Goal: Transaction & Acquisition: Purchase product/service

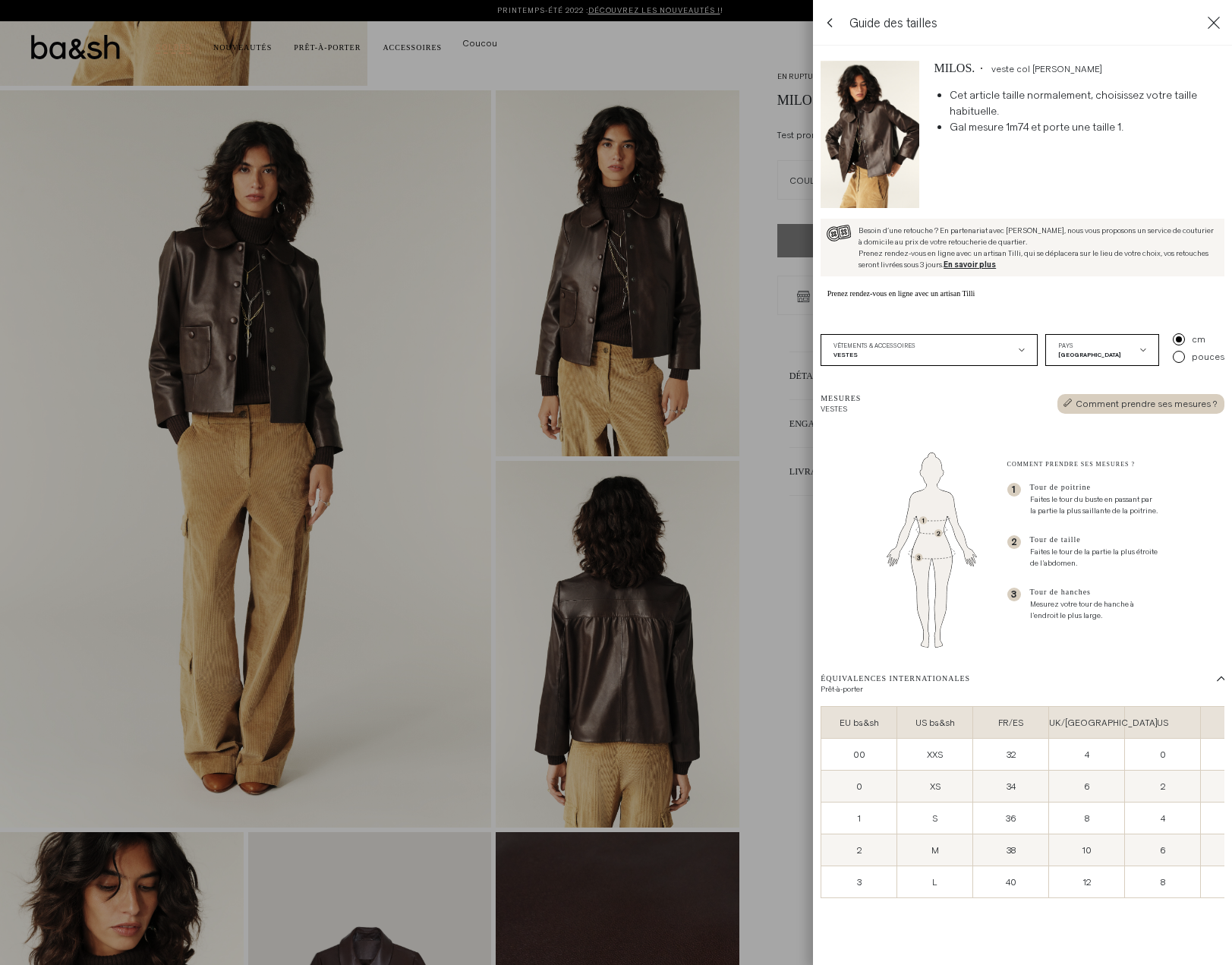
click at [979, 270] on span "En savoir plus" at bounding box center [969, 265] width 52 height 12
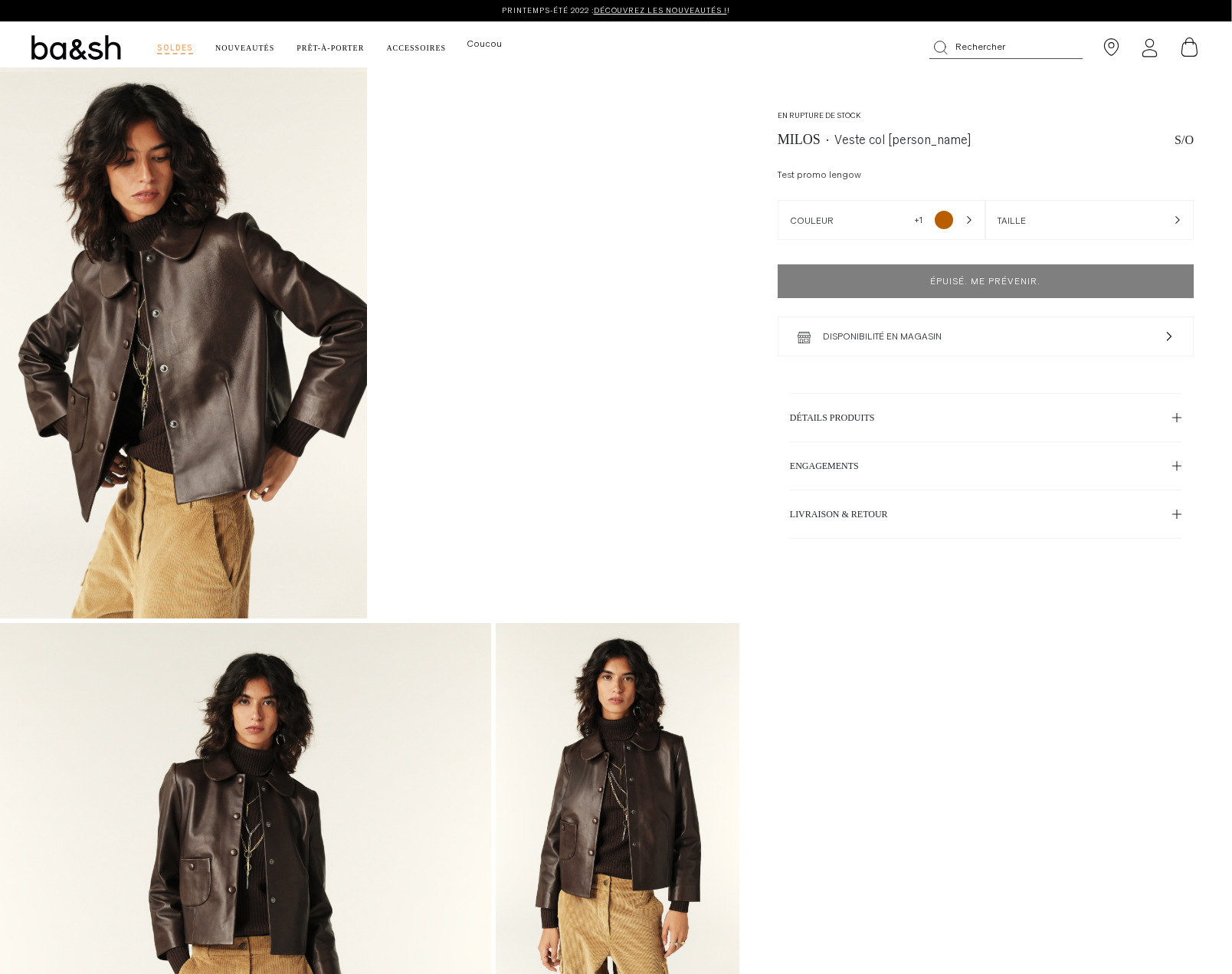
click at [1154, 46] on icon "Utility navigation" at bounding box center [1149, 48] width 19 height 19
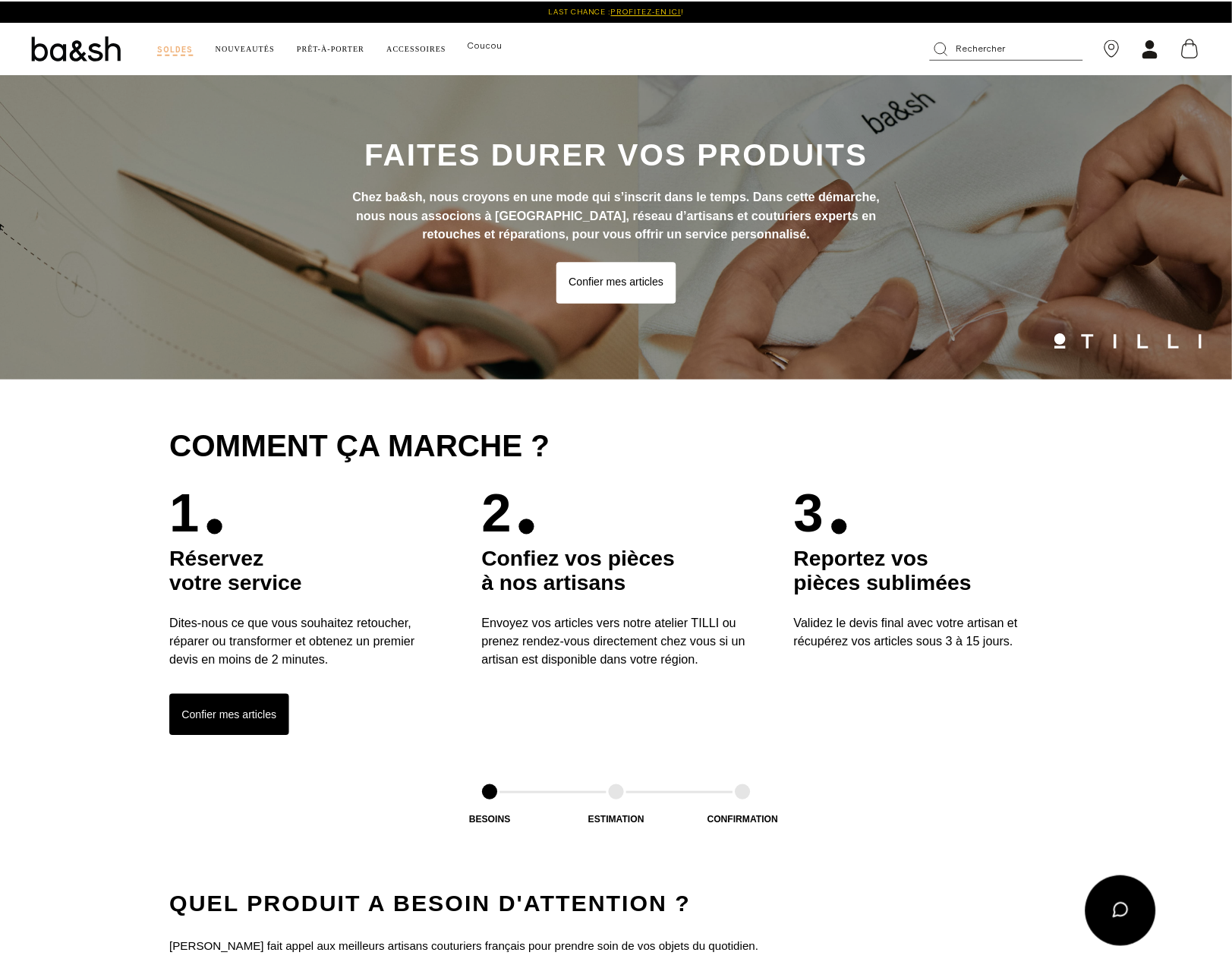
scroll to position [1366, 0]
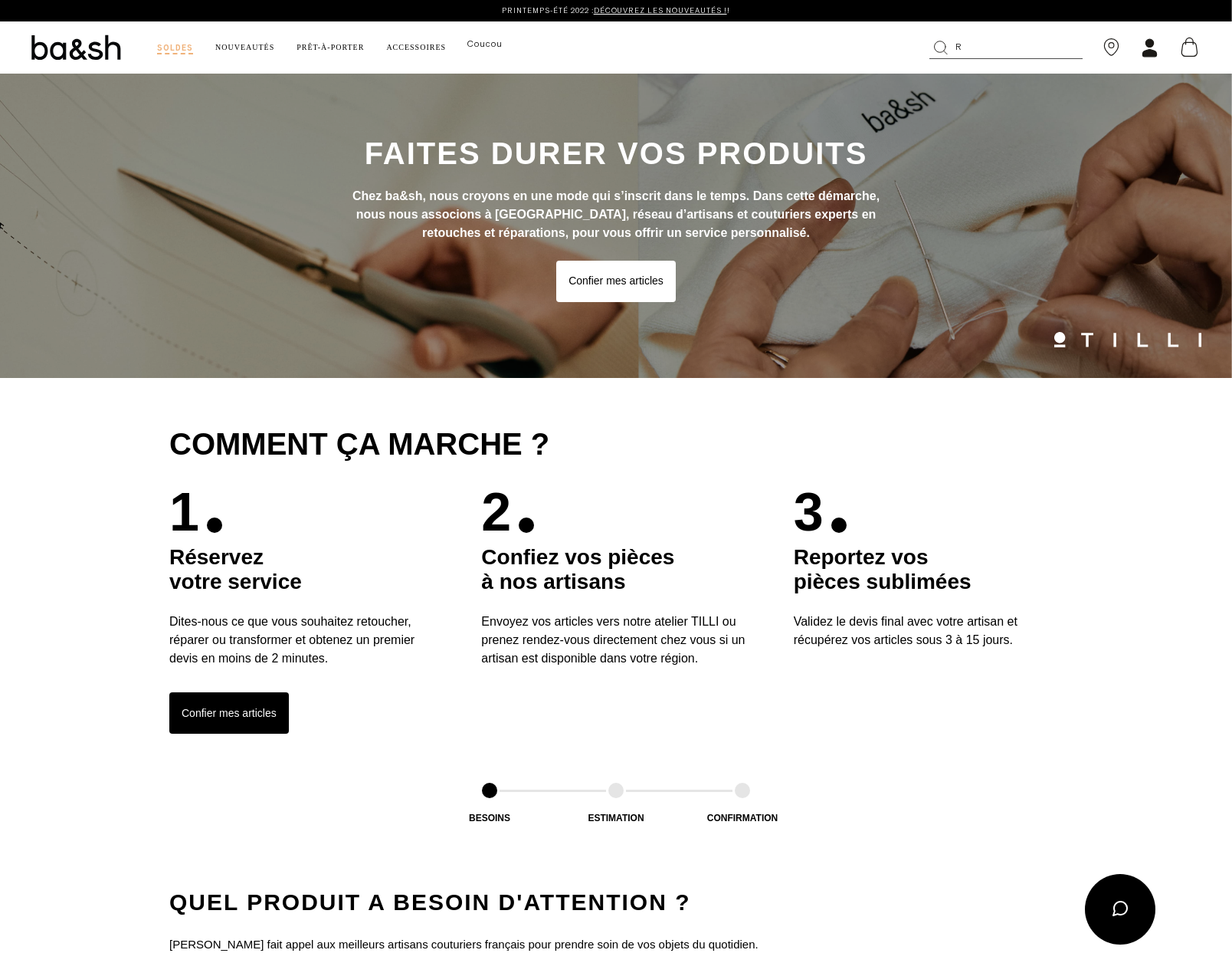
click at [1021, 57] on button "R" at bounding box center [1006, 47] width 153 height 23
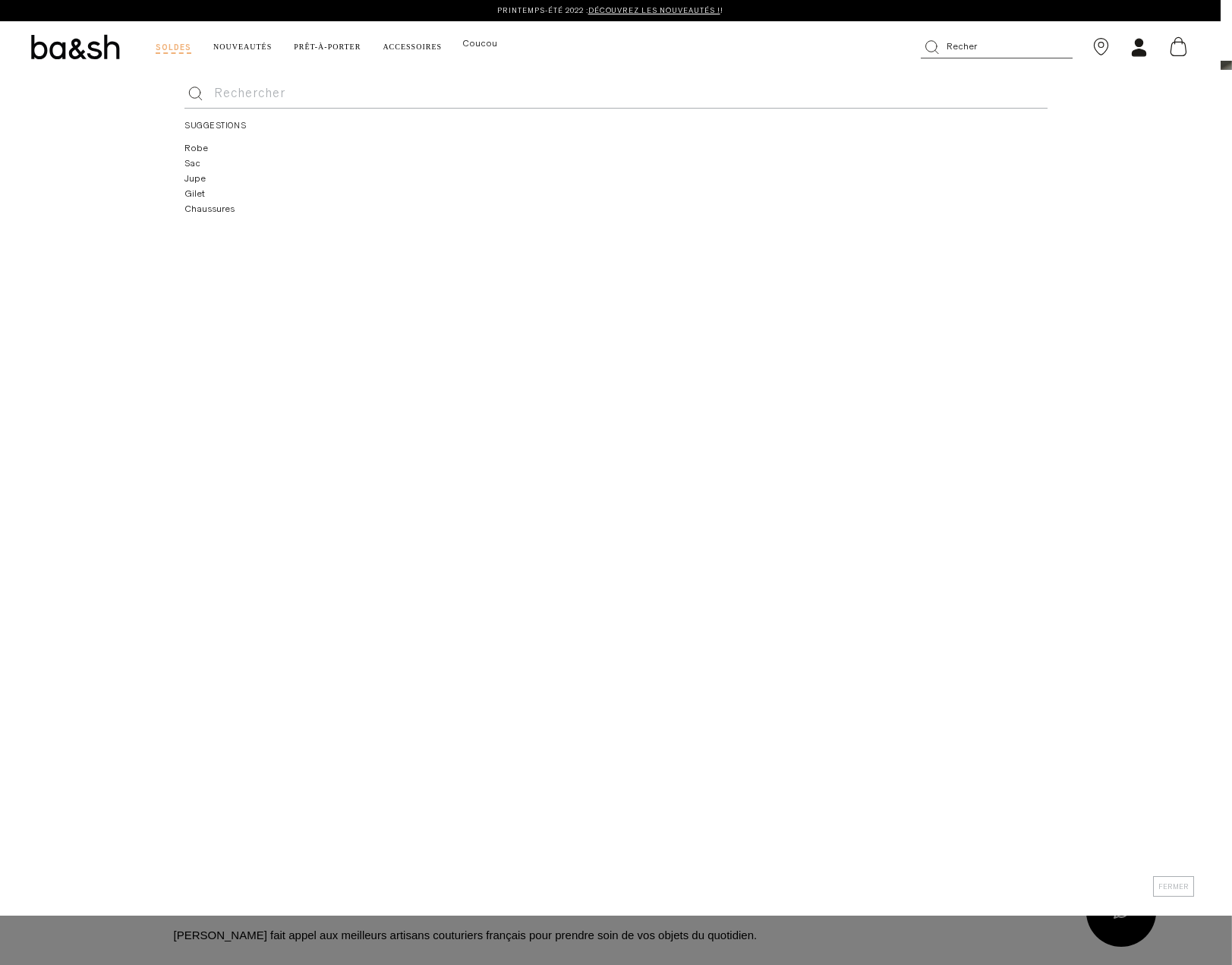
scroll to position [0, 0]
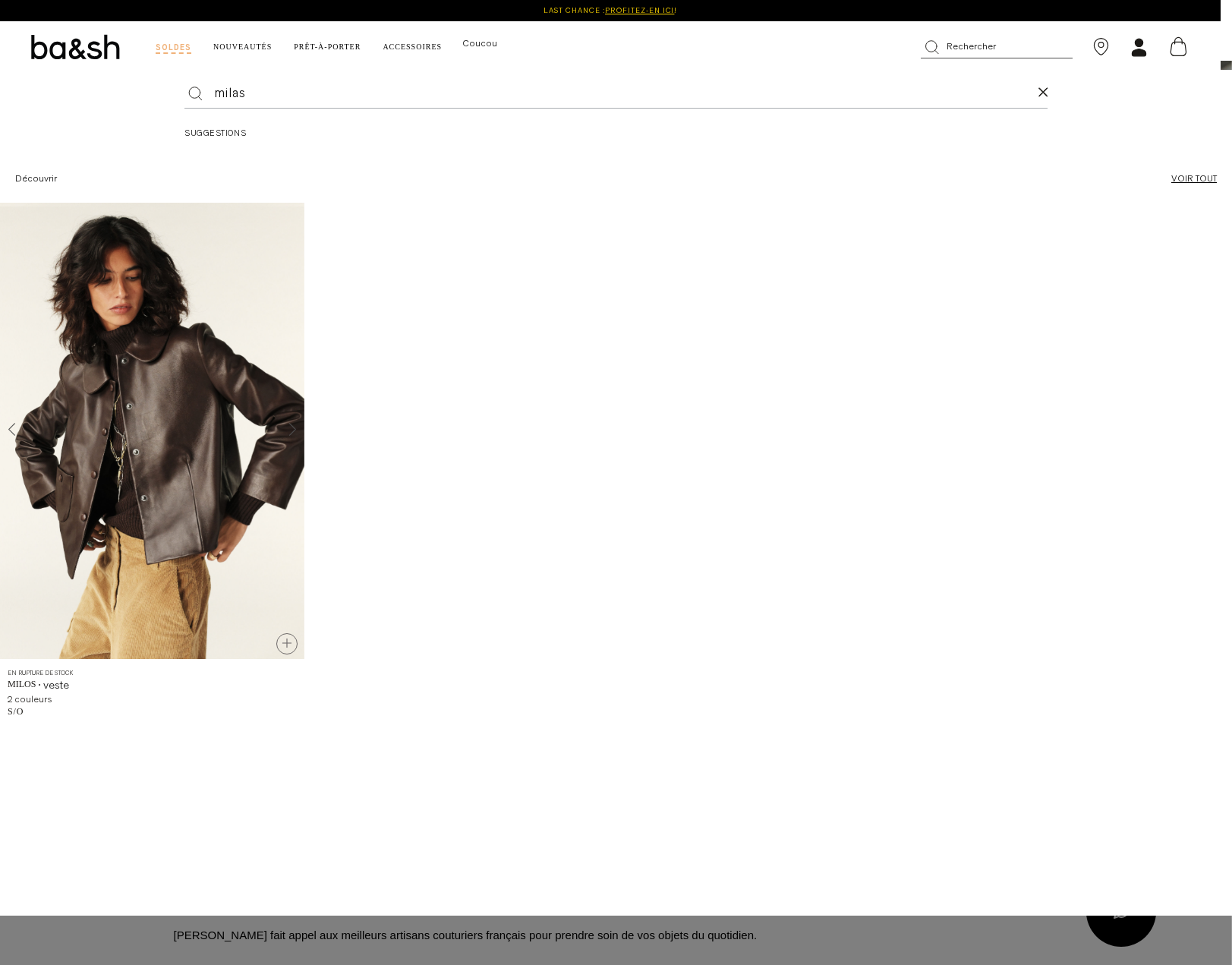
type input "milas"
click at [240, 371] on picture "1 / 5" at bounding box center [152, 430] width 304 height 456
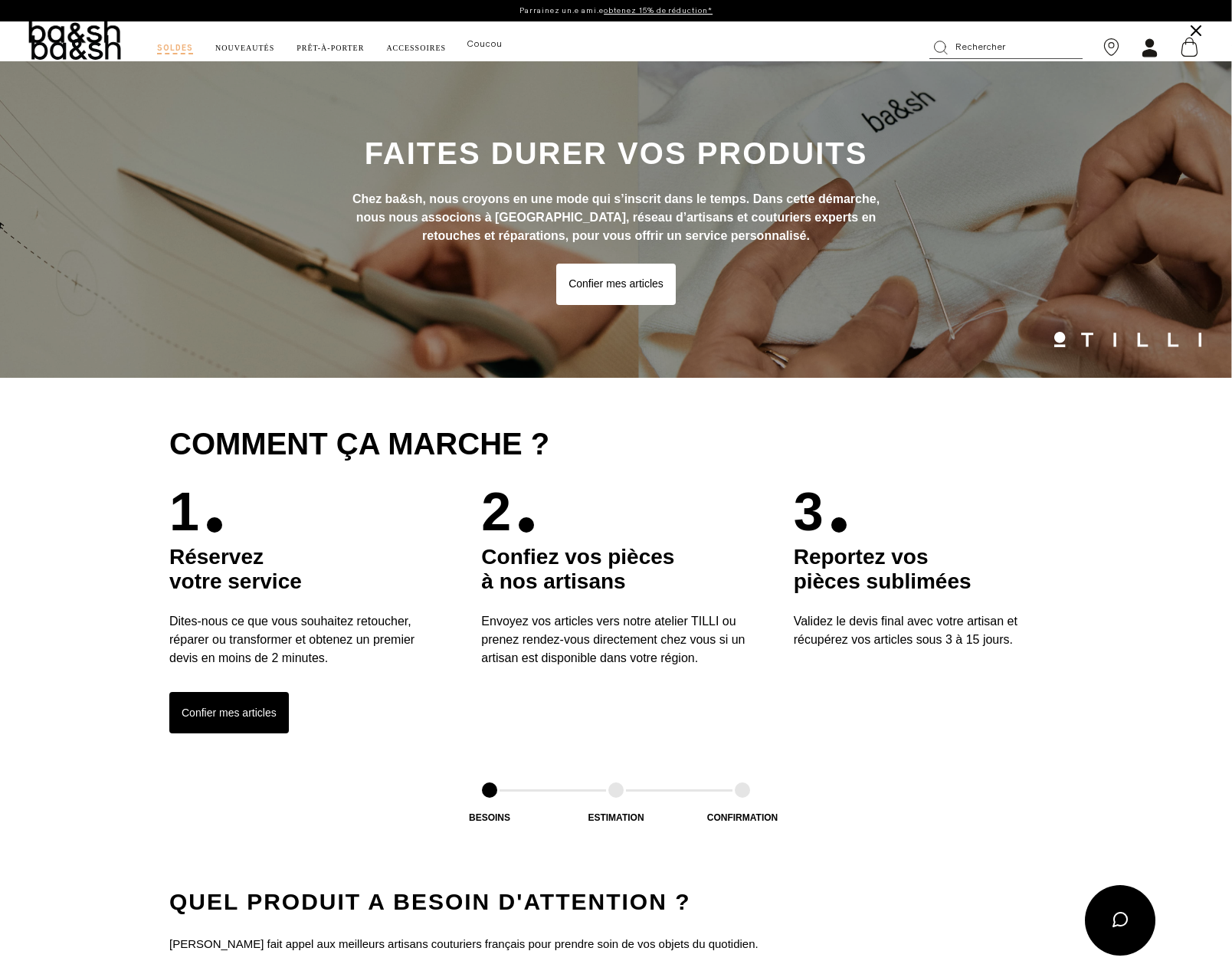
click at [1145, 42] on use "Utility navigation" at bounding box center [1149, 48] width 14 height 18
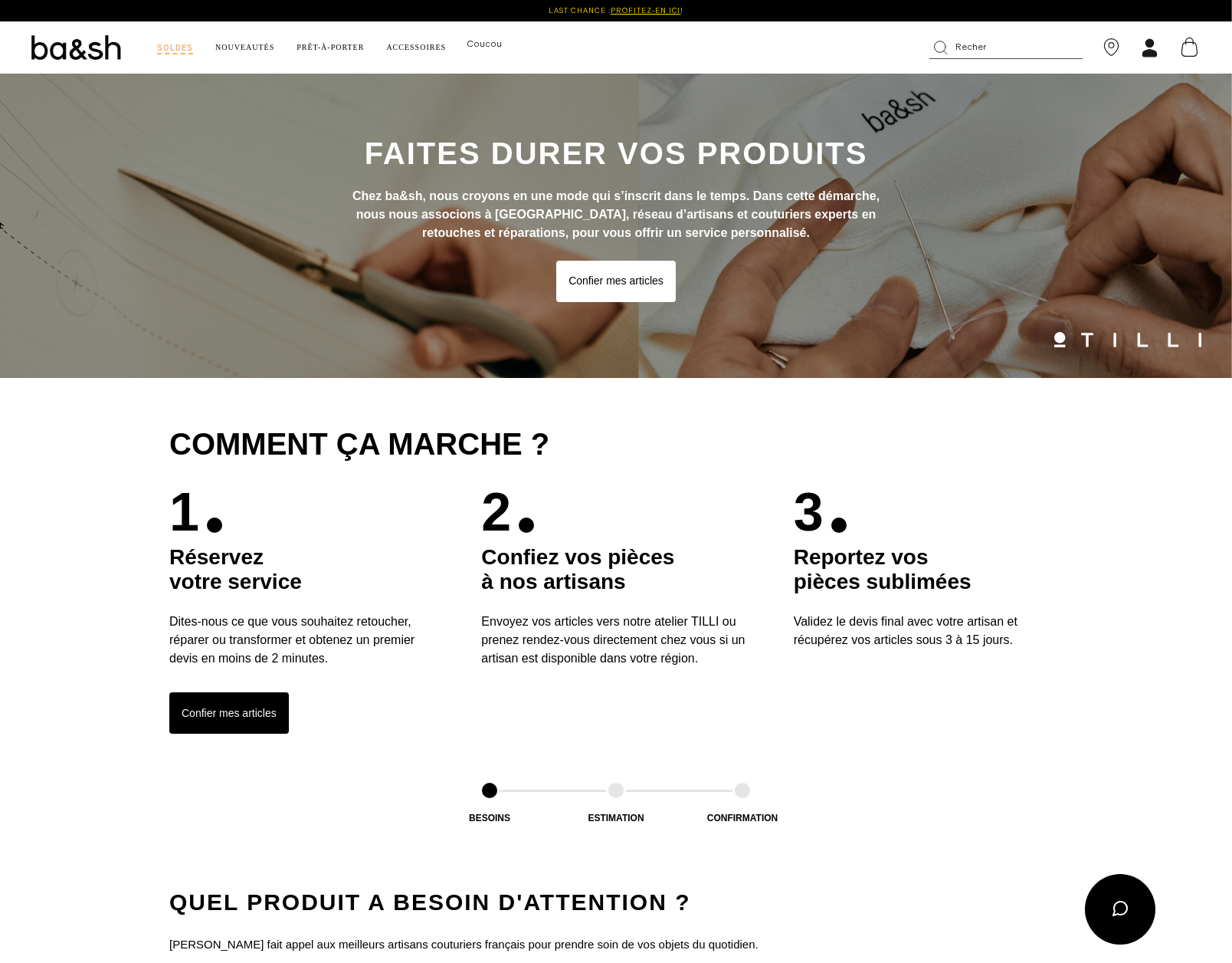
click at [1148, 45] on use "Utility navigation" at bounding box center [1149, 48] width 14 height 18
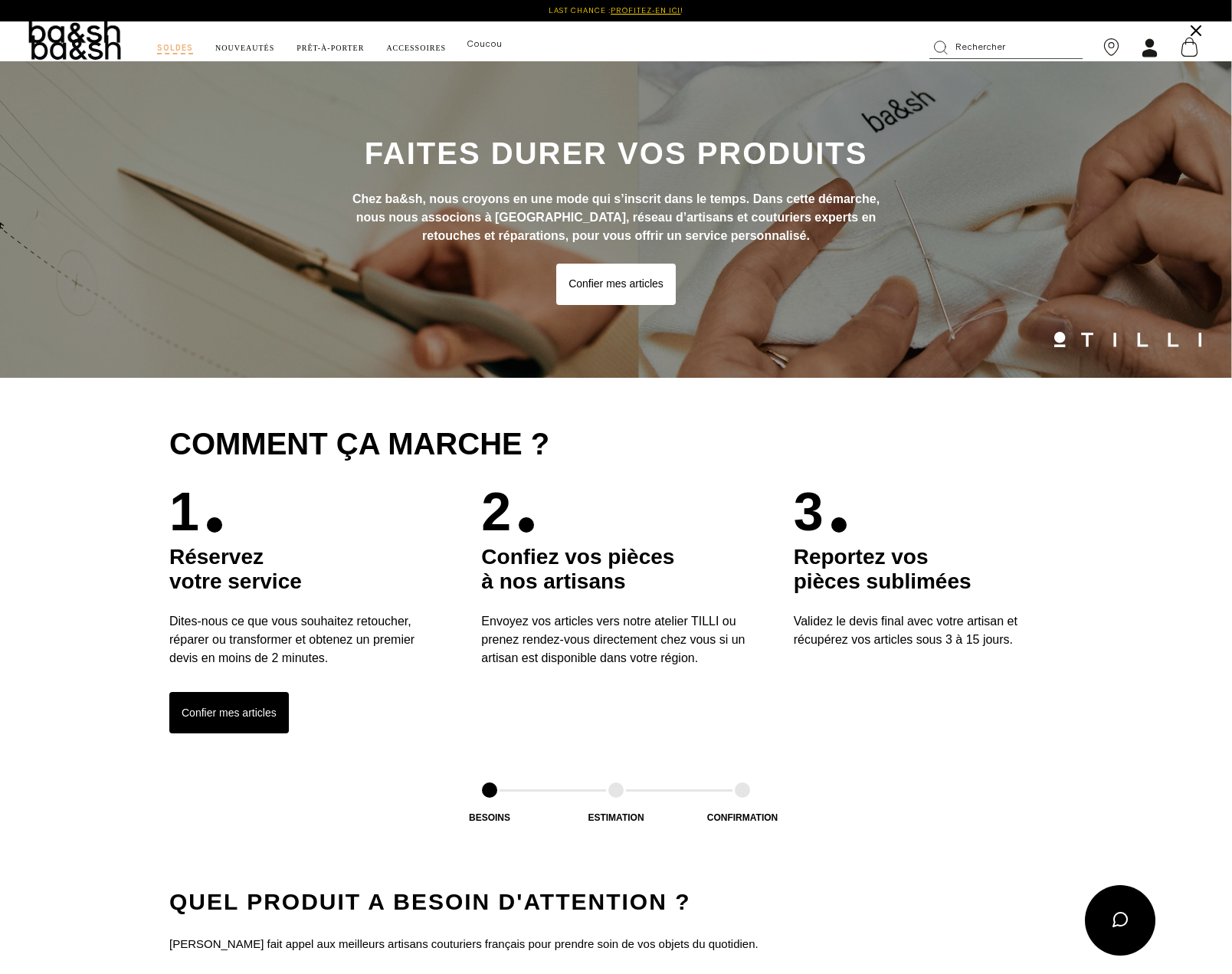
click at [1188, 33] on div "ba&sh Rechercher Soldes Soldes Par catégorie Robes Tops & chemises Vestes & man…" at bounding box center [616, 48] width 1232 height 52
click at [1184, 30] on div "ba&sh Rechercher Soldes Soldes Par catégorie Robes Tops & chemises Vestes & man…" at bounding box center [616, 48] width 1232 height 52
